Goal: Task Accomplishment & Management: Manage account settings

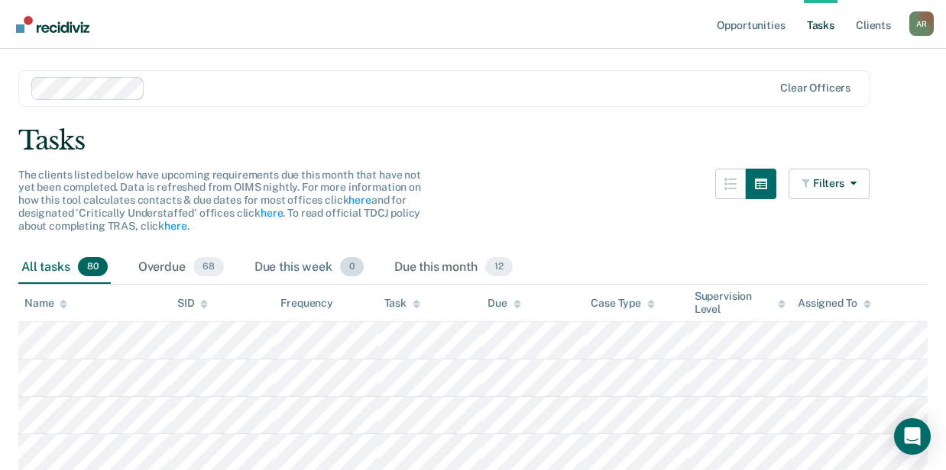
scroll to position [102, 0]
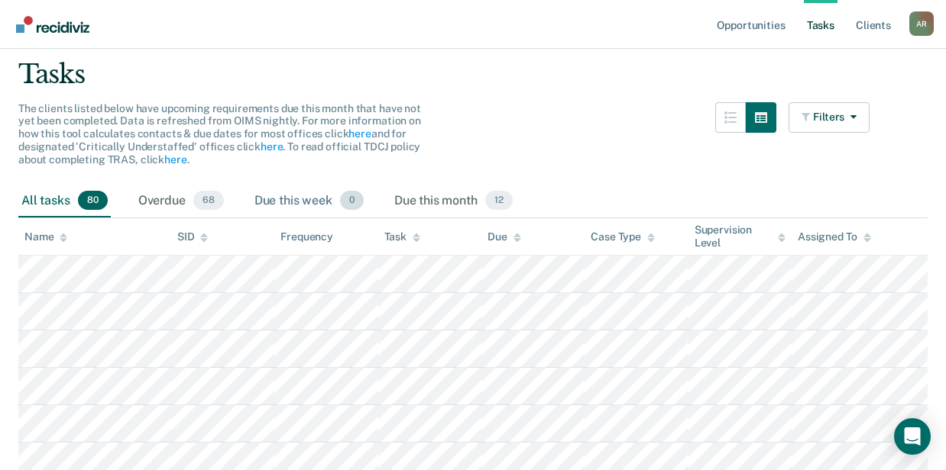
click at [301, 206] on div "Due this week 0" at bounding box center [308, 202] width 115 height 34
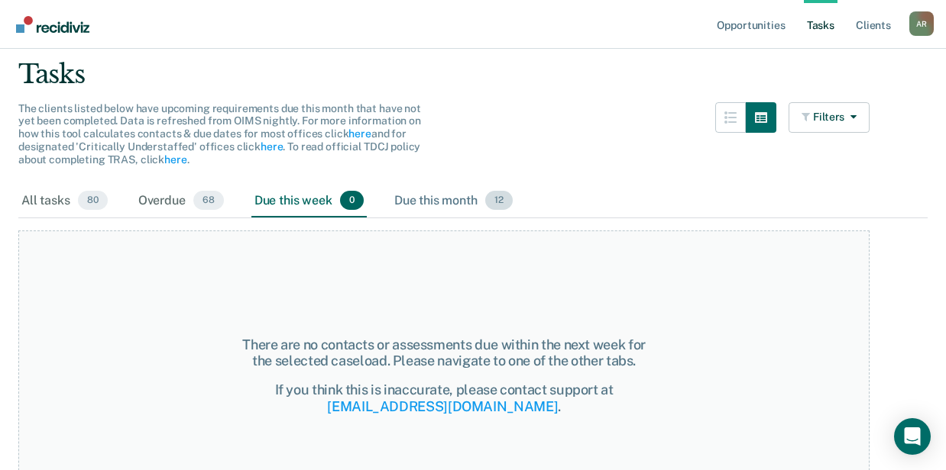
click at [435, 215] on div "Due this month 12" at bounding box center [453, 202] width 124 height 34
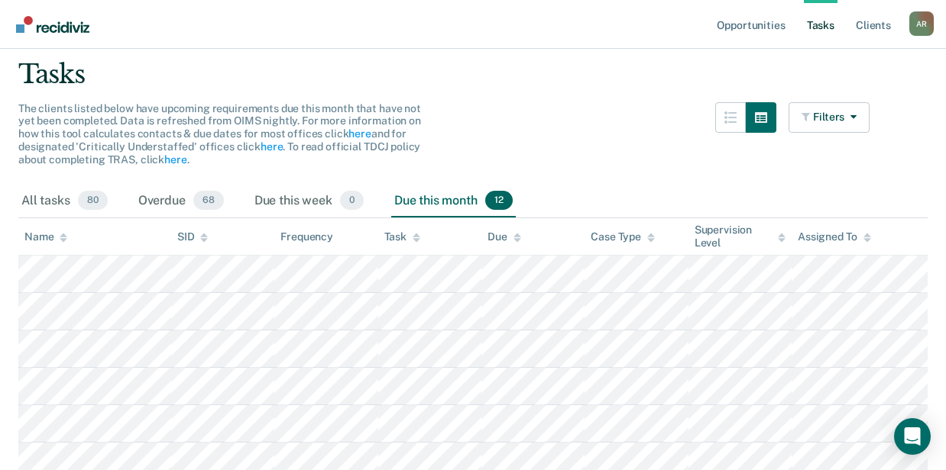
click at [435, 209] on div "Due this month 12" at bounding box center [453, 202] width 124 height 34
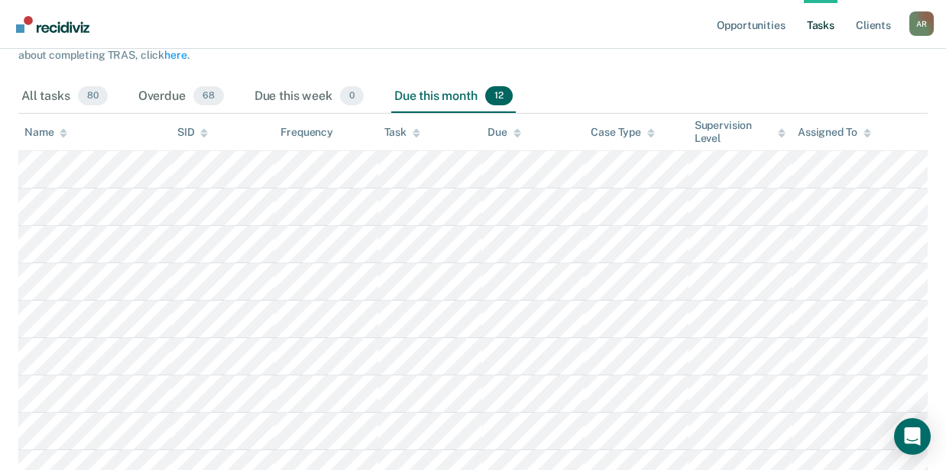
scroll to position [259, 0]
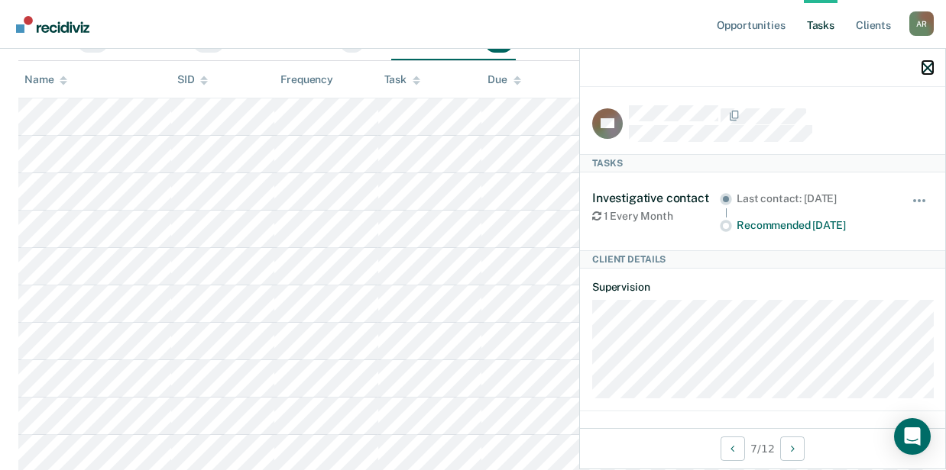
click at [929, 69] on icon "button" at bounding box center [927, 68] width 11 height 11
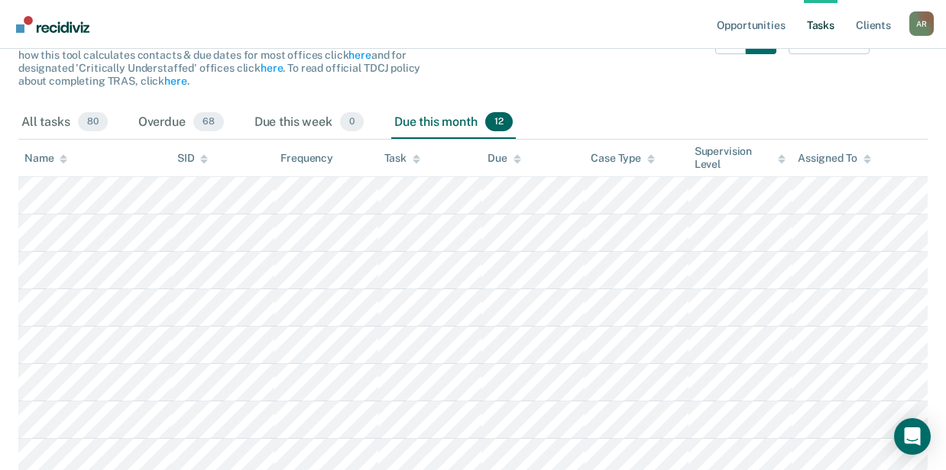
scroll to position [157, 0]
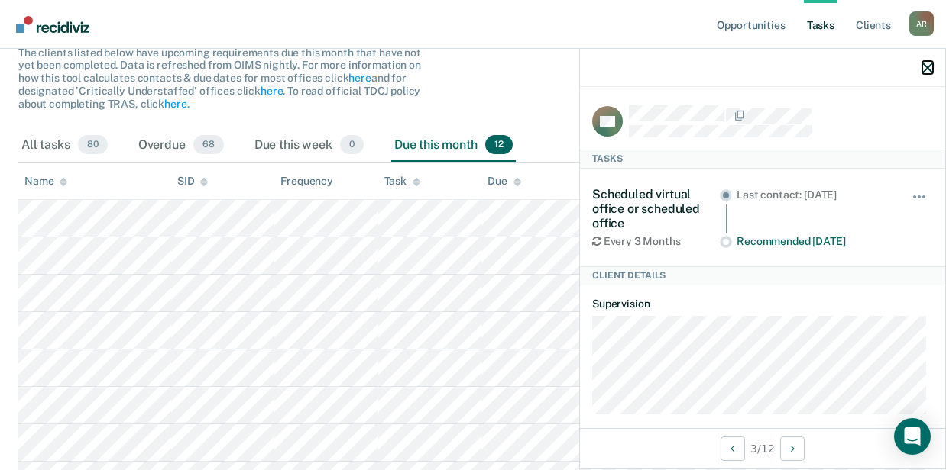
click at [931, 64] on icon "button" at bounding box center [927, 68] width 11 height 11
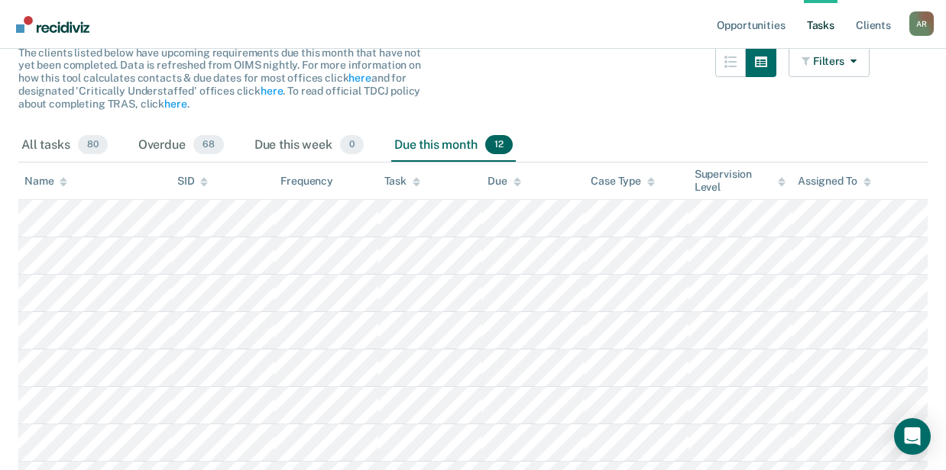
click at [399, 177] on div "Task" at bounding box center [402, 181] width 36 height 13
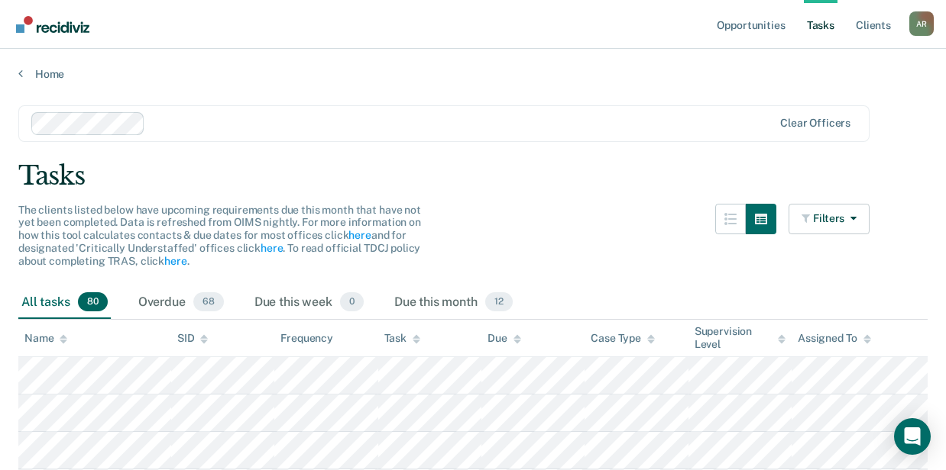
click at [396, 340] on div "Task" at bounding box center [402, 338] width 36 height 13
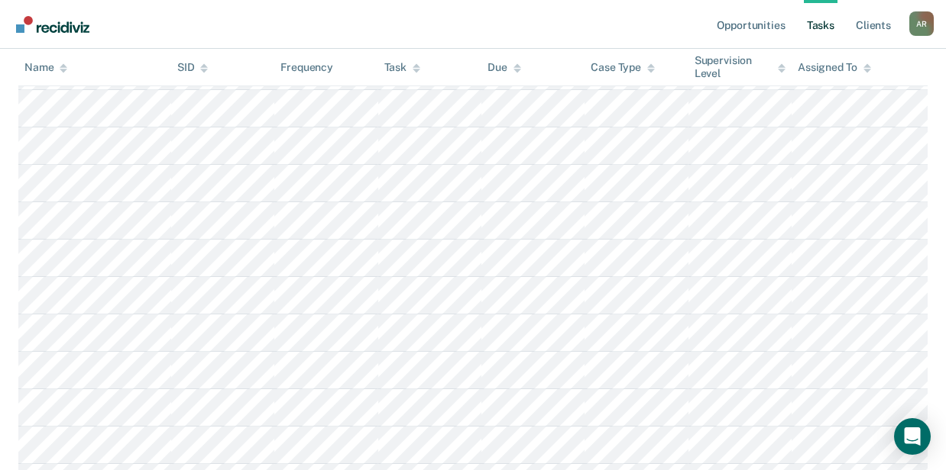
scroll to position [306, 0]
click at [396, 63] on div "Task" at bounding box center [402, 67] width 36 height 13
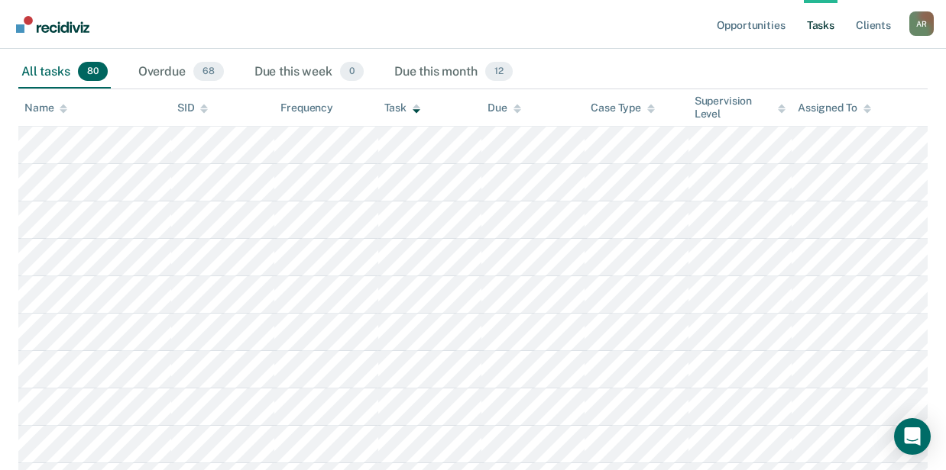
scroll to position [0, 0]
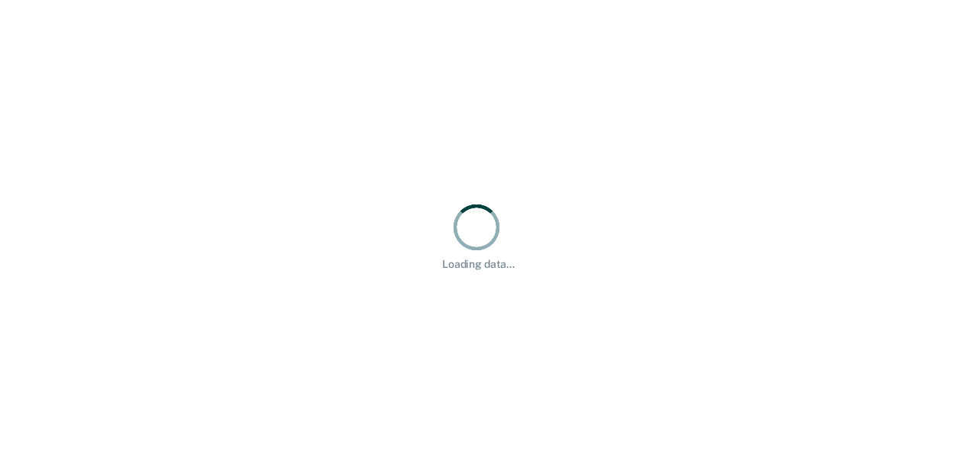
click at [493, 324] on div "Loading data..." at bounding box center [476, 235] width 953 height 470
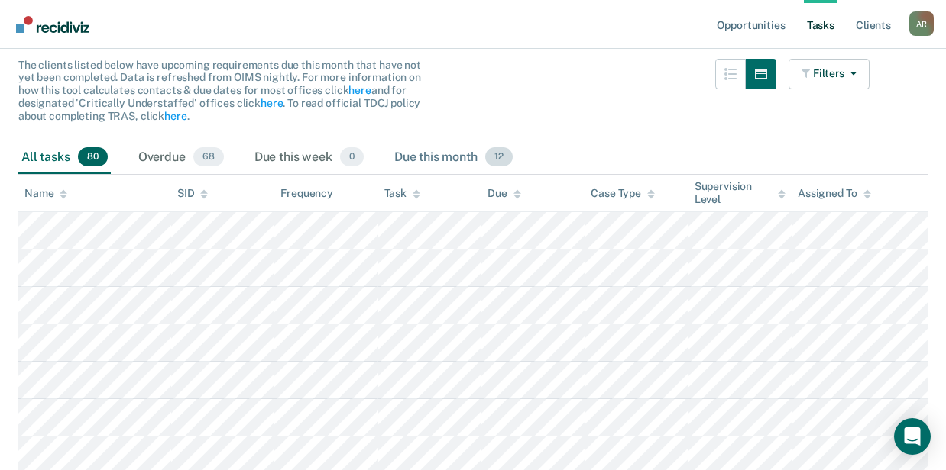
scroll to position [102, 0]
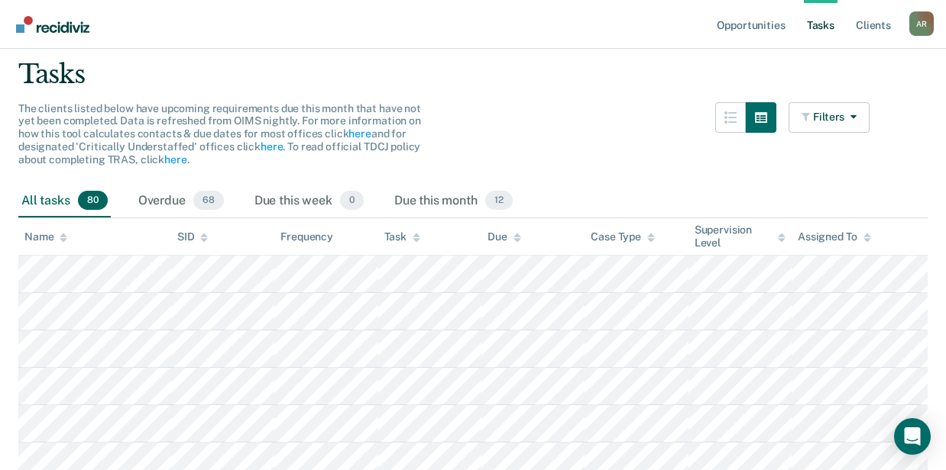
click at [529, 104] on div "The clients listed below have upcoming requirements due this month that have no…" at bounding box center [443, 143] width 851 height 82
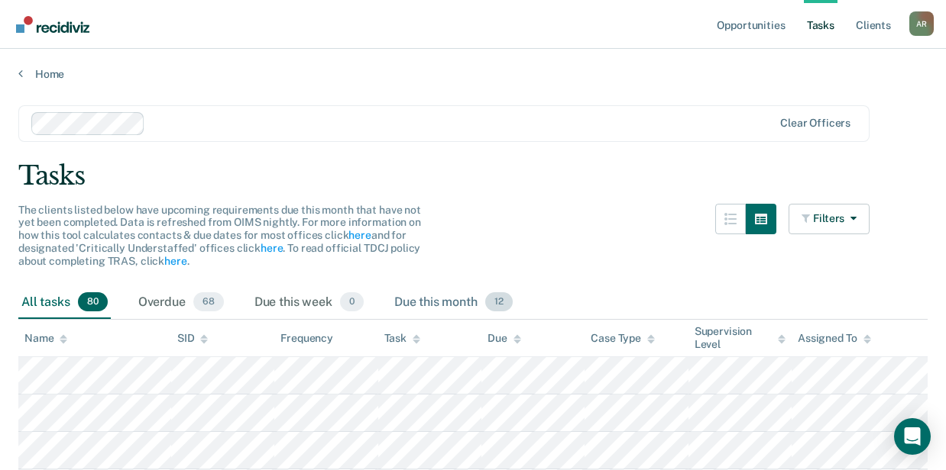
click at [445, 299] on div "Due this month 12" at bounding box center [453, 303] width 124 height 34
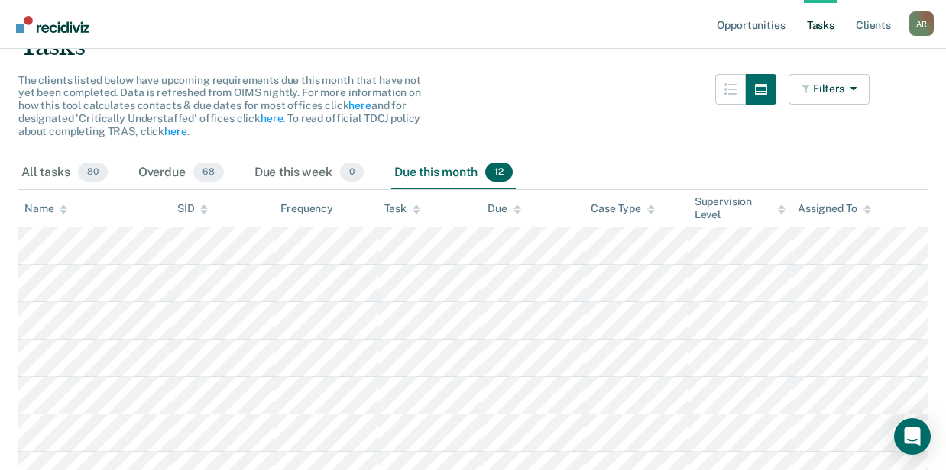
scroll to position [102, 0]
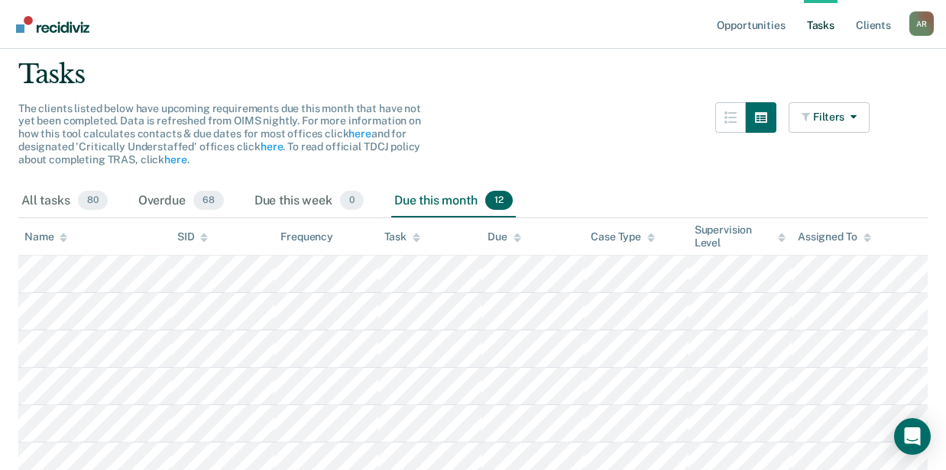
click at [408, 235] on div "Task" at bounding box center [402, 237] width 36 height 13
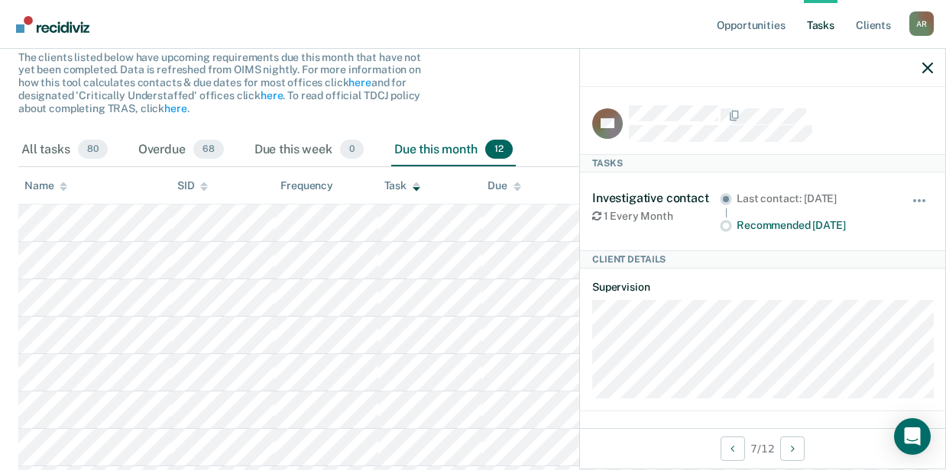
scroll to position [0, 0]
